Goal: Communication & Community: Answer question/provide support

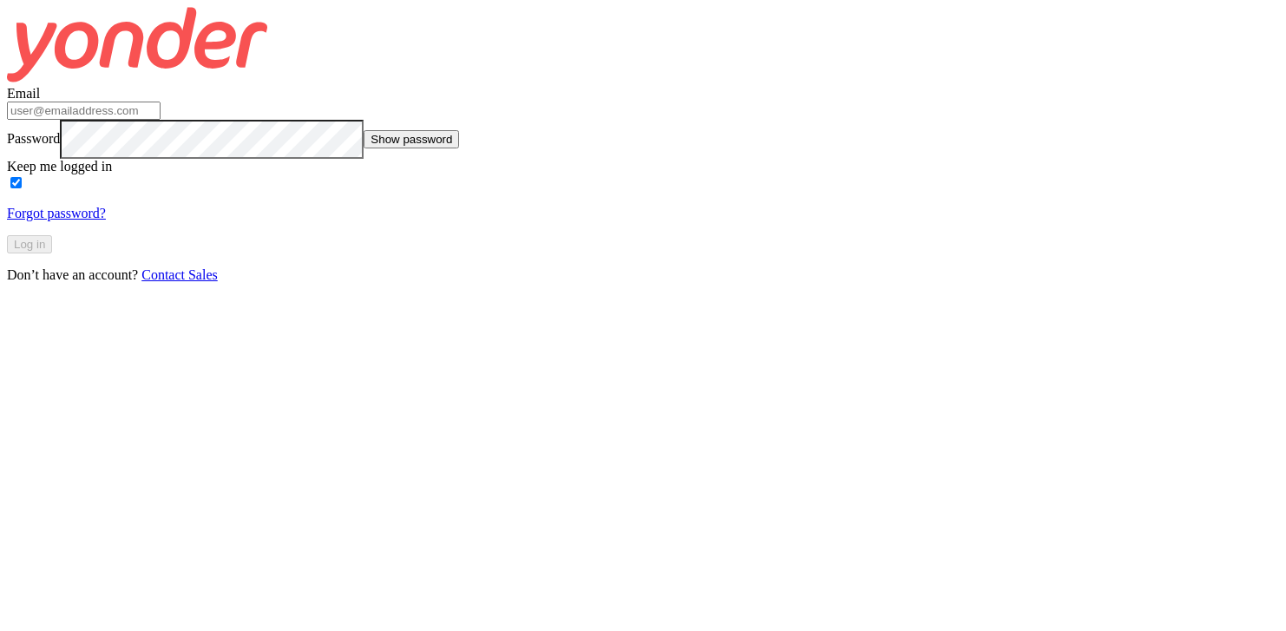
click at [161, 120] on input "Email" at bounding box center [84, 111] width 154 height 18
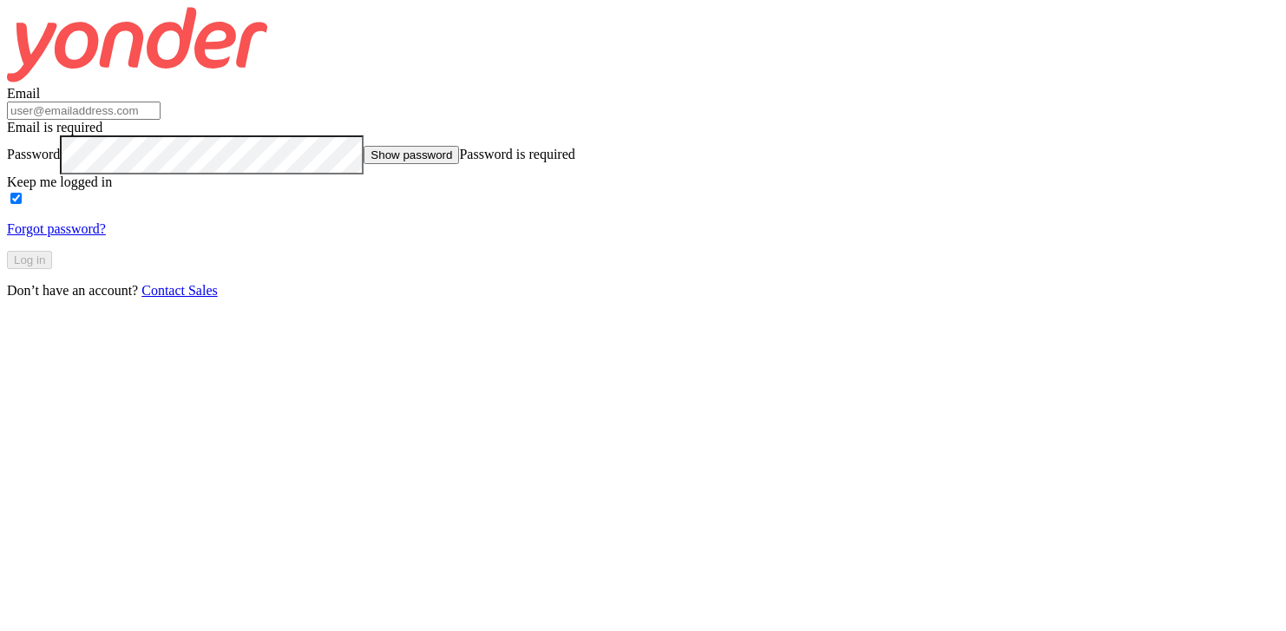
type input "[EMAIL_ADDRESS][DOMAIN_NAME]"
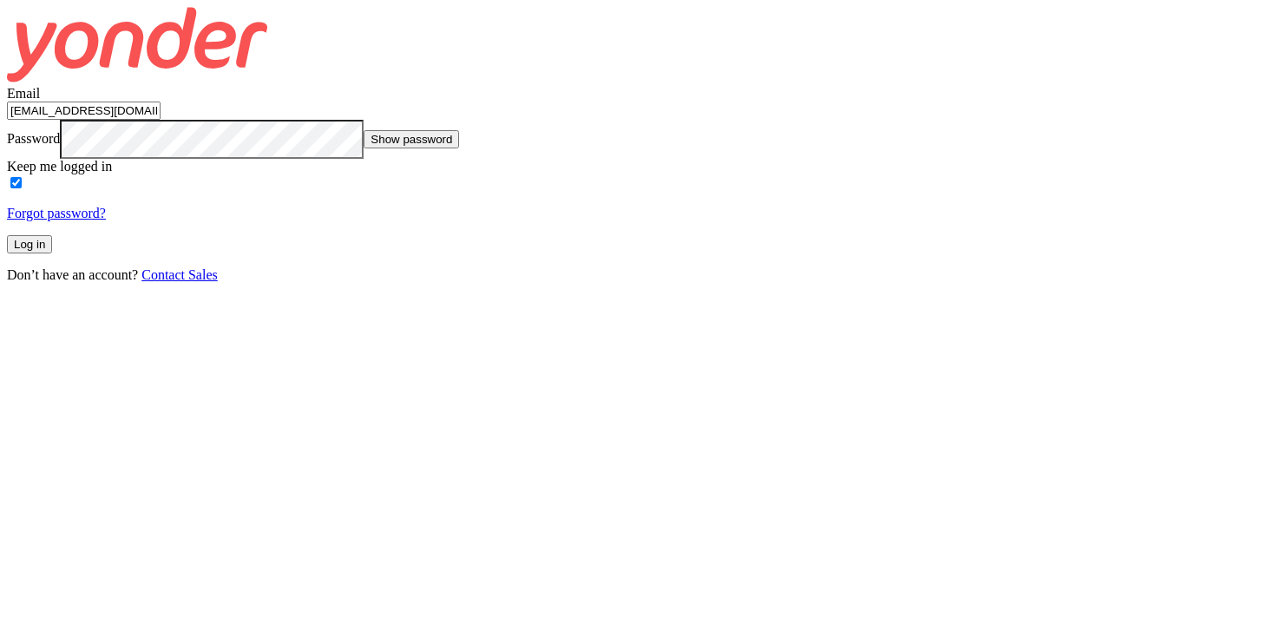
click at [52, 253] on button "Log in" at bounding box center [29, 244] width 45 height 18
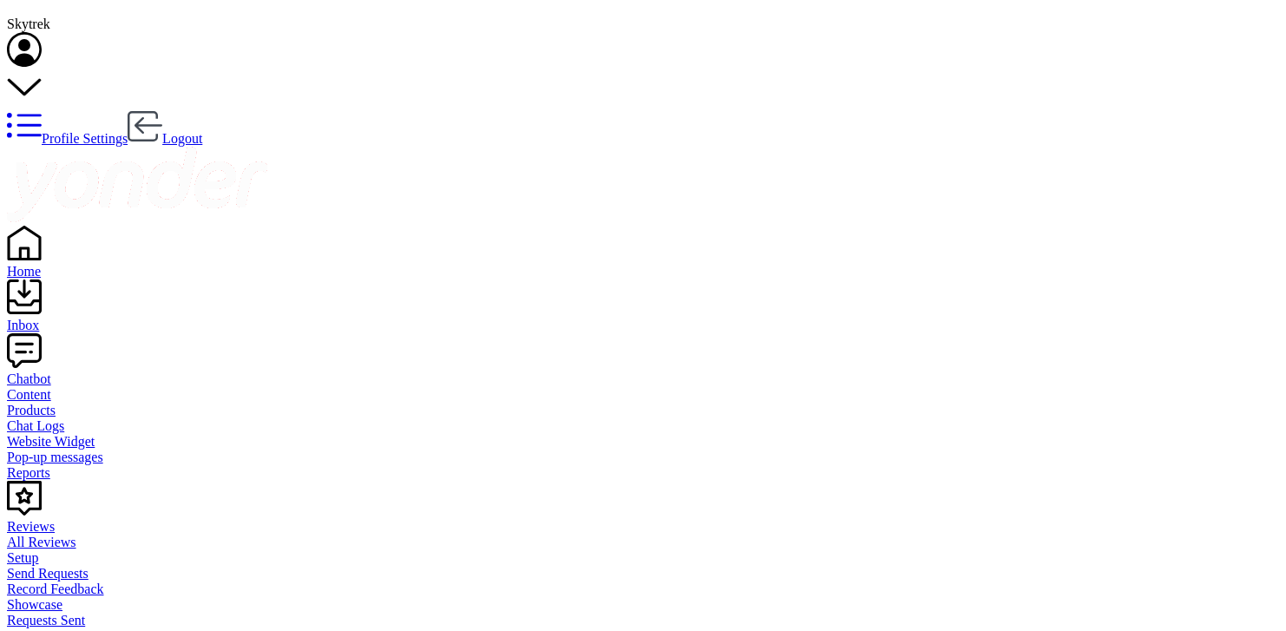
scroll to position [12, 0]
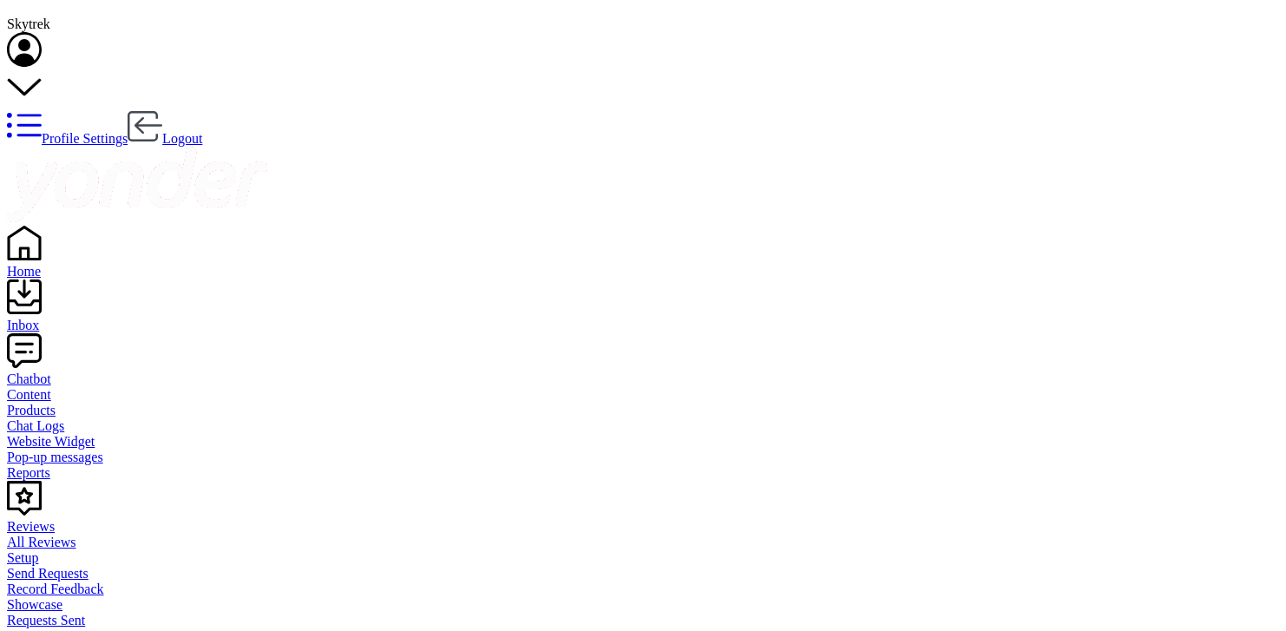
type textarea "Hi. Are you looking to book Skydiving or Paragliding?"
